Goal: Check status: Check status

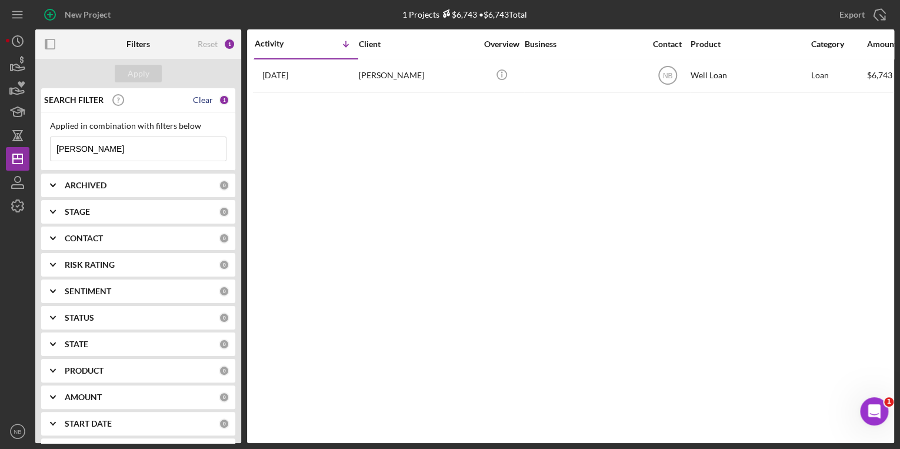
click at [206, 101] on div "Clear" at bounding box center [203, 99] width 20 height 9
click at [106, 146] on input at bounding box center [138, 149] width 175 height 24
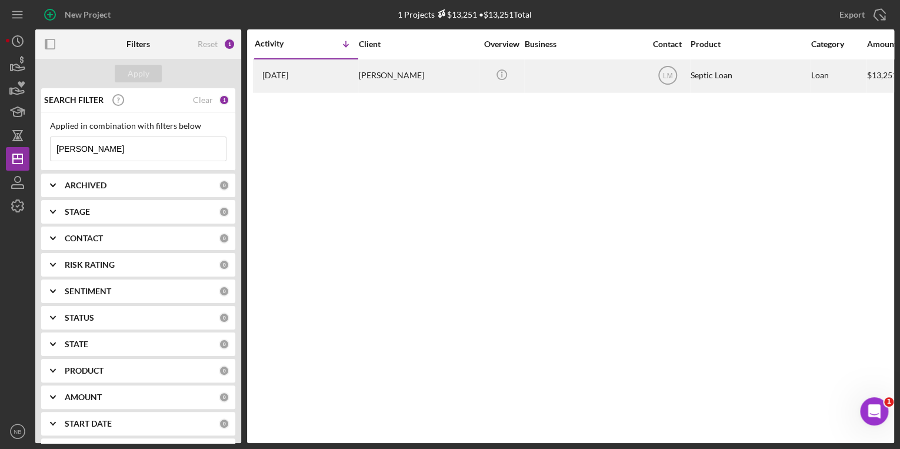
type input "[PERSON_NAME]"
click at [375, 75] on div "[PERSON_NAME]" at bounding box center [418, 75] width 118 height 31
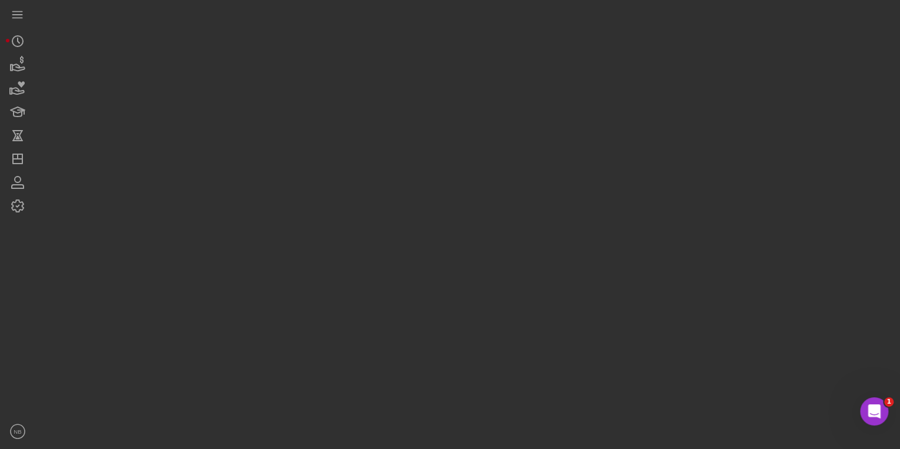
click at [375, 75] on div at bounding box center [464, 221] width 858 height 443
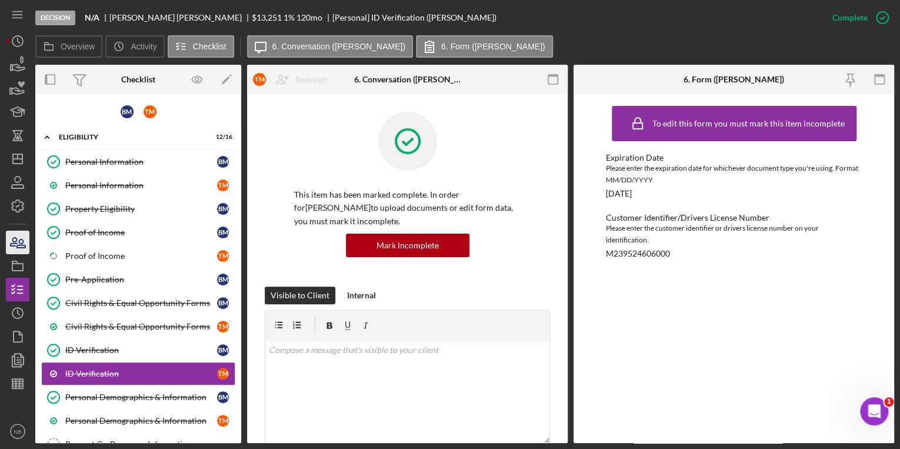
scroll to position [102, 0]
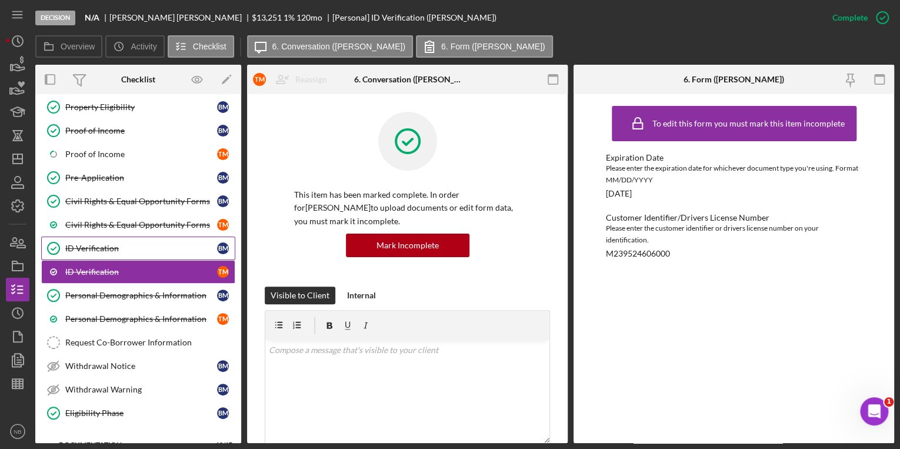
click at [93, 243] on div "ID Verification" at bounding box center [141, 247] width 152 height 9
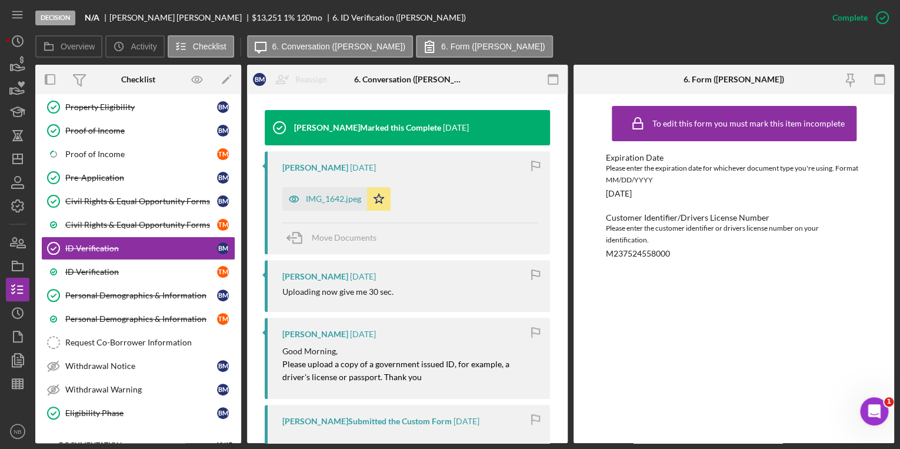
scroll to position [282, 0]
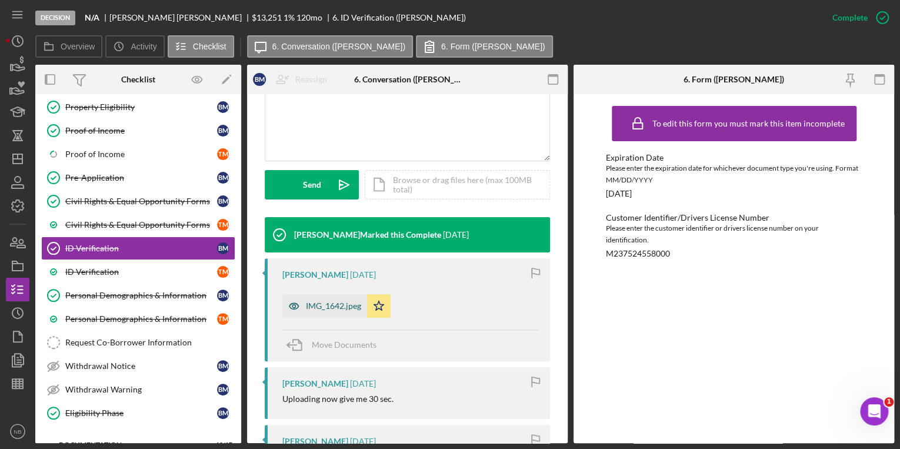
click at [335, 303] on div "IMG_1642.jpeg" at bounding box center [333, 305] width 55 height 9
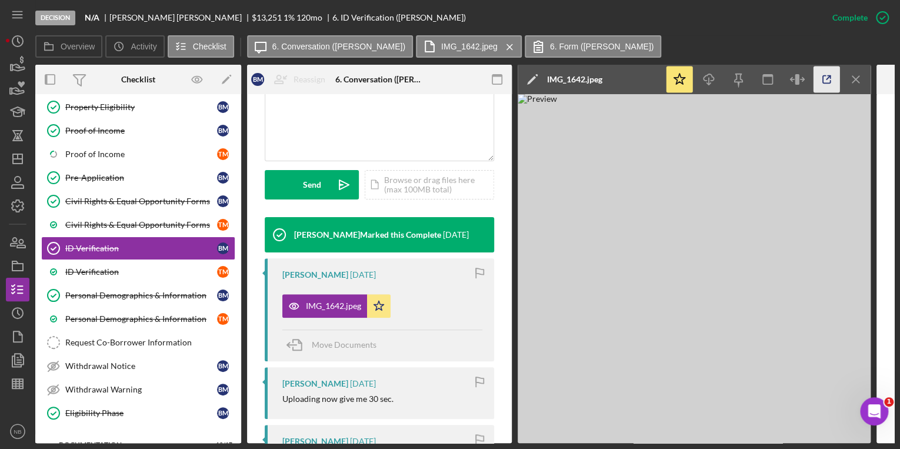
click at [823, 80] on icon "button" at bounding box center [827, 80] width 8 height 8
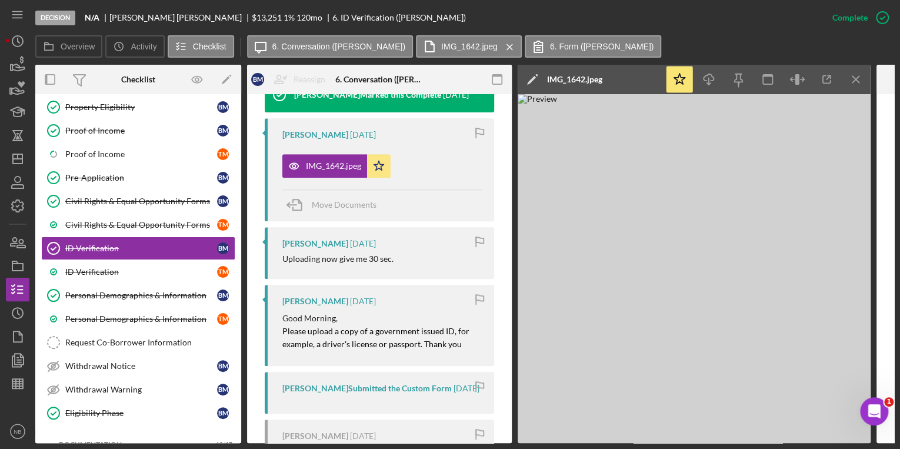
scroll to position [376, 0]
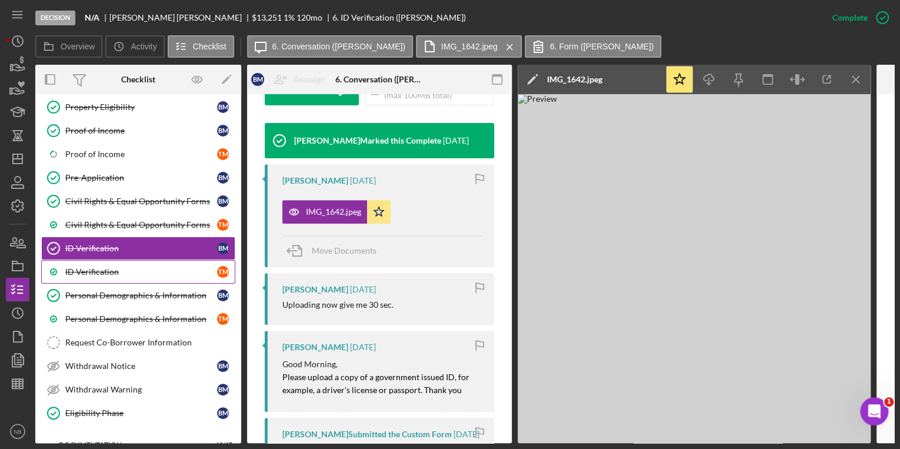
drag, startPoint x: 108, startPoint y: 264, endPoint x: 189, endPoint y: 263, distance: 80.6
click at [108, 267] on div "ID Verification" at bounding box center [141, 271] width 152 height 9
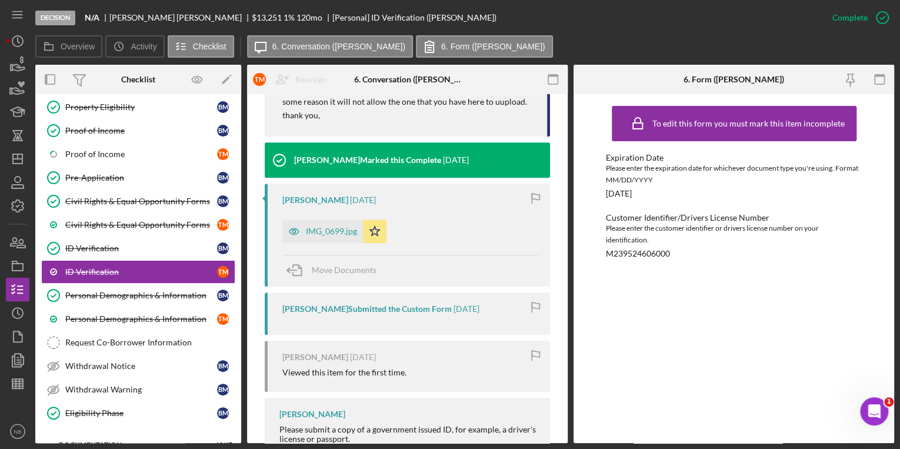
scroll to position [564, 0]
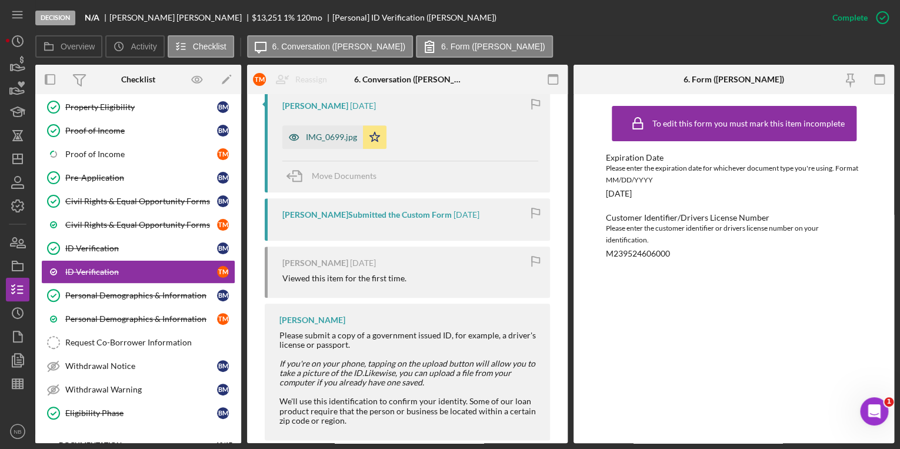
click at [327, 134] on div "IMG_0699.jpg" at bounding box center [331, 136] width 51 height 9
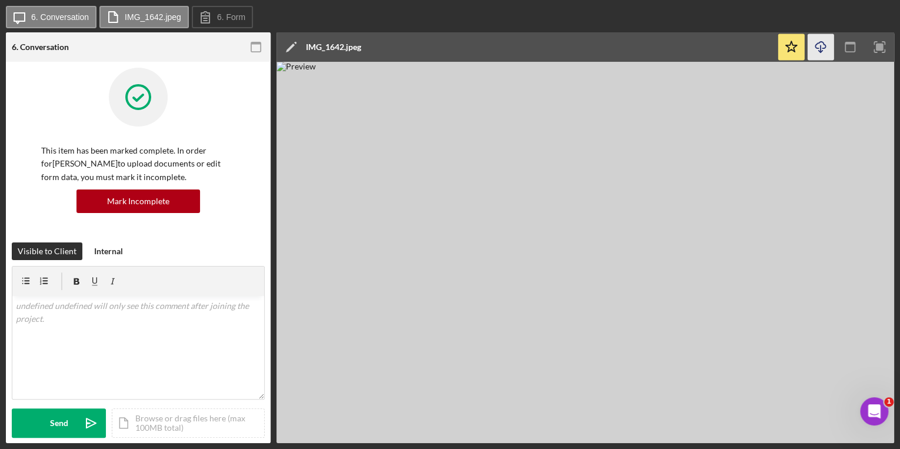
click at [825, 46] on icon "Icon/Download" at bounding box center [820, 47] width 26 height 26
